Goal: Check status

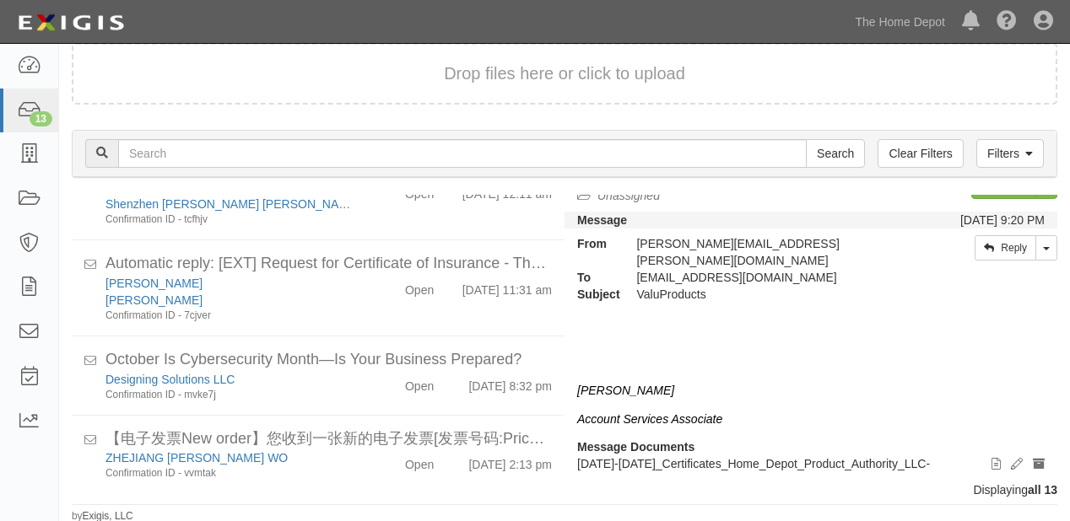
scroll to position [813, 0]
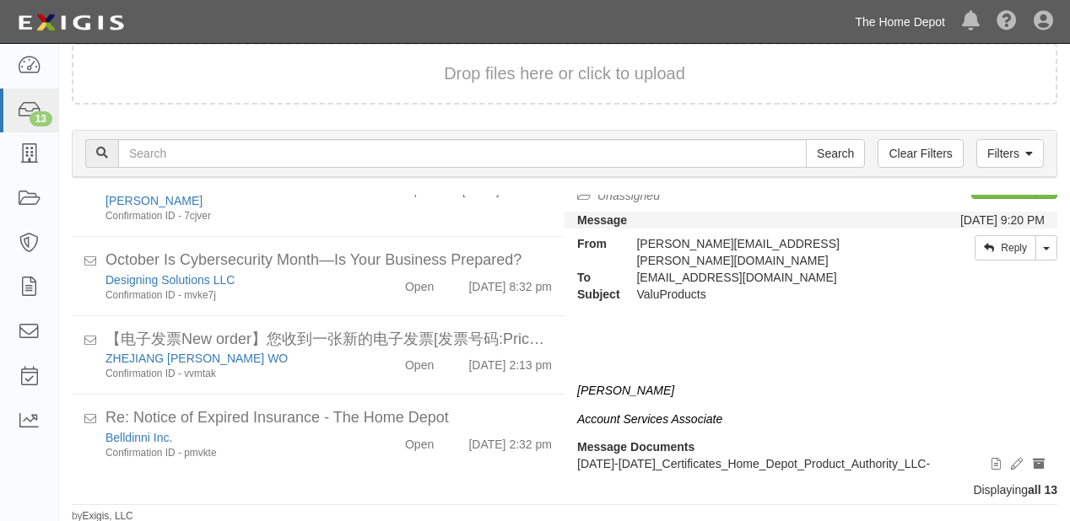
click at [911, 18] on link "The Home Depot" at bounding box center [899, 22] width 107 height 34
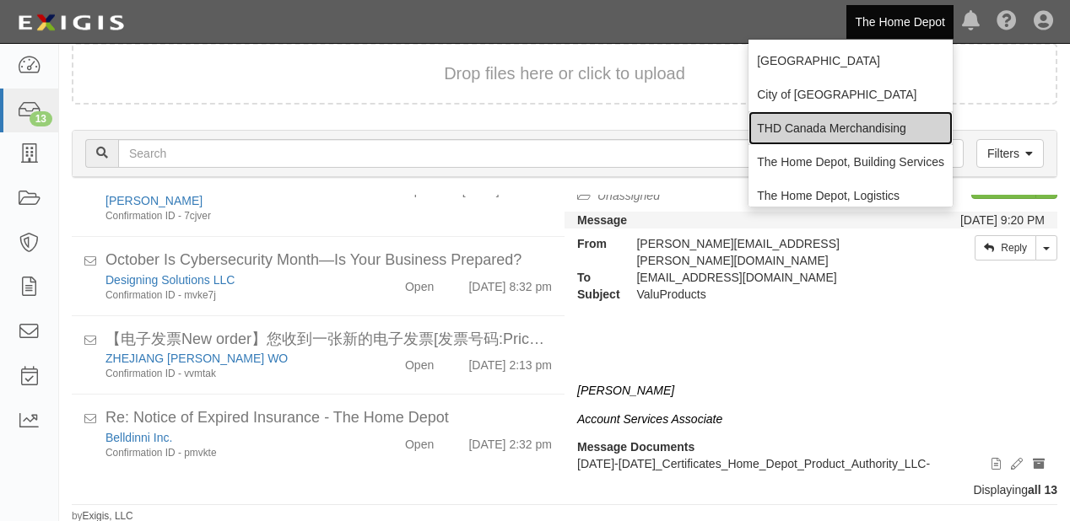
click at [828, 137] on link "THD Canada Merchandising" at bounding box center [850, 128] width 204 height 34
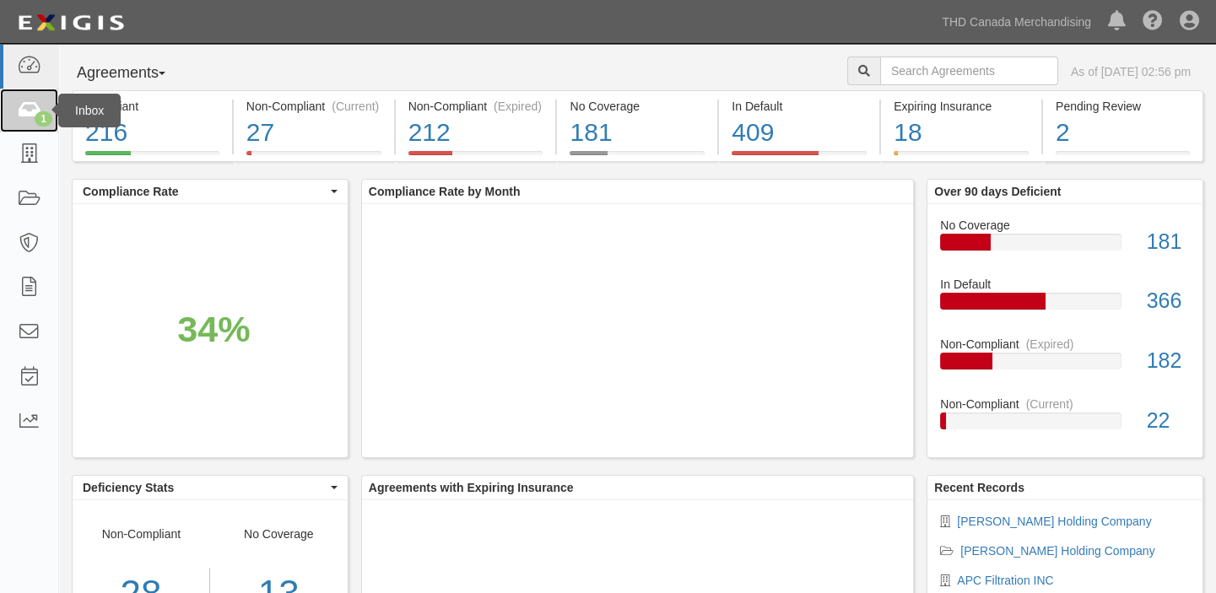
click at [42, 116] on div "1" at bounding box center [44, 118] width 18 height 15
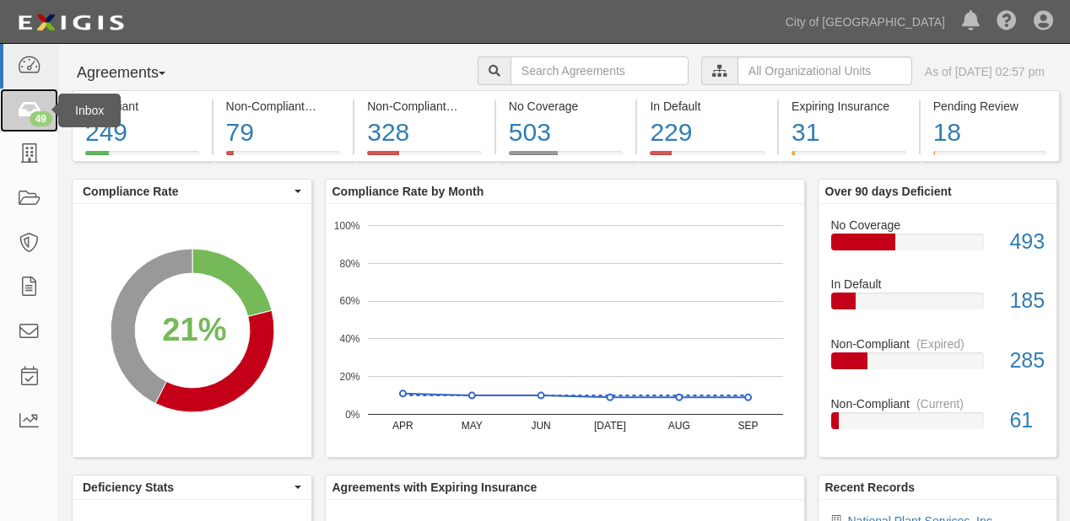
click at [0, 103] on link "49" at bounding box center [29, 111] width 58 height 45
